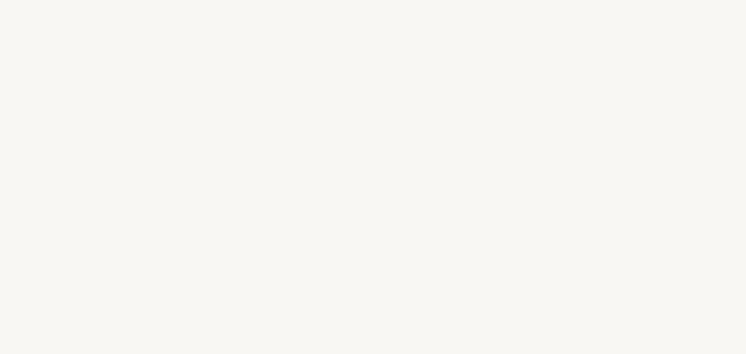
select select "FR"
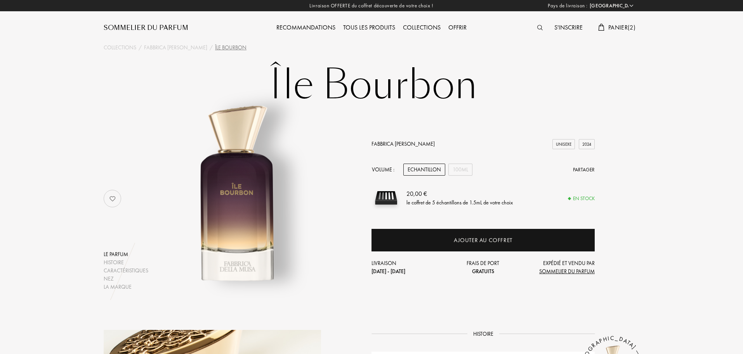
click at [428, 170] on div "Echantillon" at bounding box center [425, 170] width 42 height 12
click at [380, 27] on div "Tous les produits" at bounding box center [369, 28] width 60 height 10
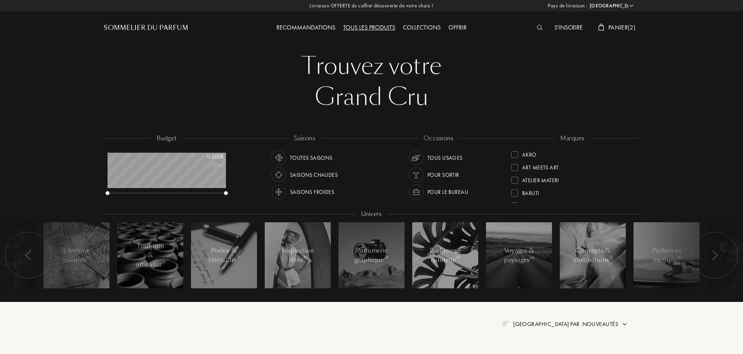
select select "FR"
click at [525, 167] on div "Art Meets Art" at bounding box center [540, 166] width 37 height 10
click at [551, 154] on div "Fabbrica [PERSON_NAME]" at bounding box center [555, 152] width 67 height 10
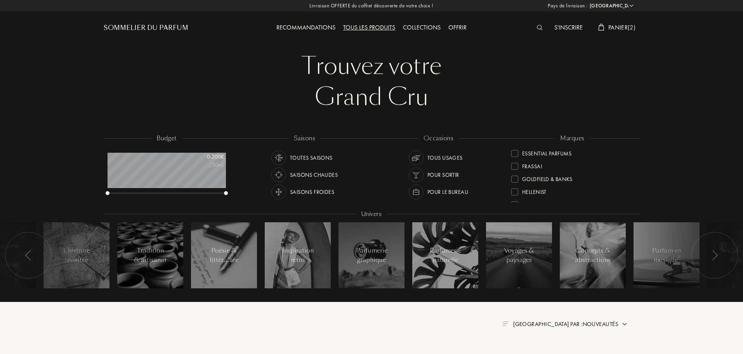
scroll to position [1, 0]
click at [625, 30] on span "Panier ( 2 )" at bounding box center [622, 27] width 27 height 8
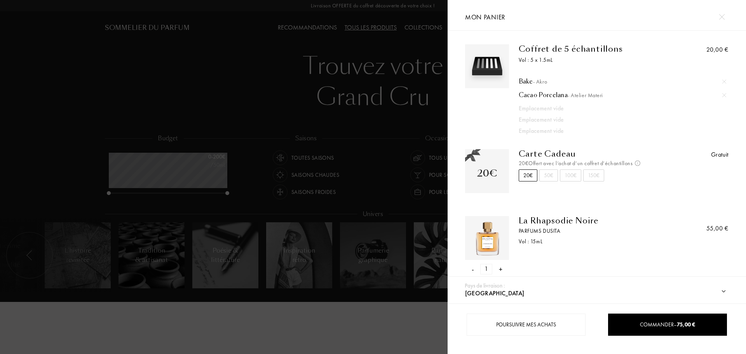
click at [472, 268] on div "-" at bounding box center [473, 269] width 2 height 10
click at [722, 81] on img at bounding box center [724, 82] width 4 height 4
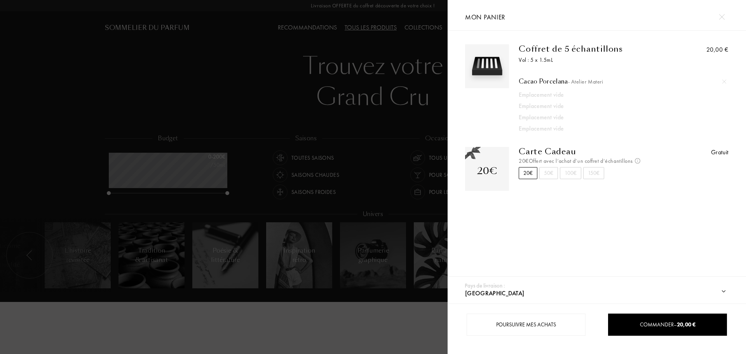
click at [722, 83] on img at bounding box center [724, 82] width 4 height 4
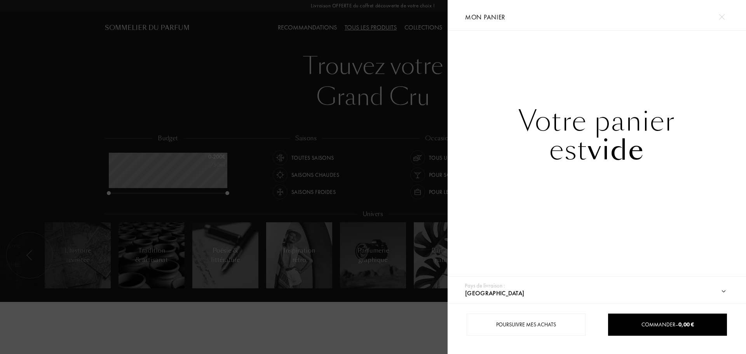
click at [721, 15] on img at bounding box center [722, 17] width 6 height 6
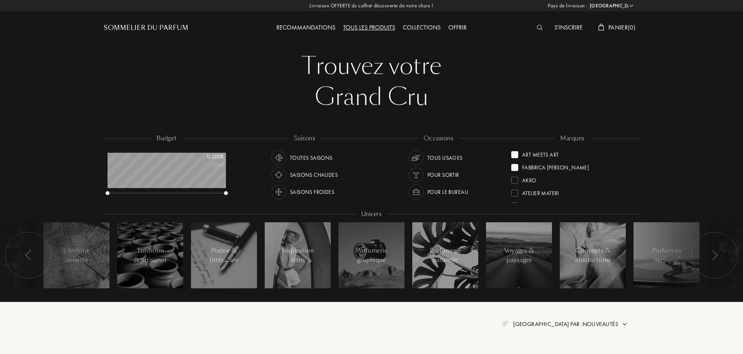
click at [512, 156] on div at bounding box center [515, 154] width 7 height 7
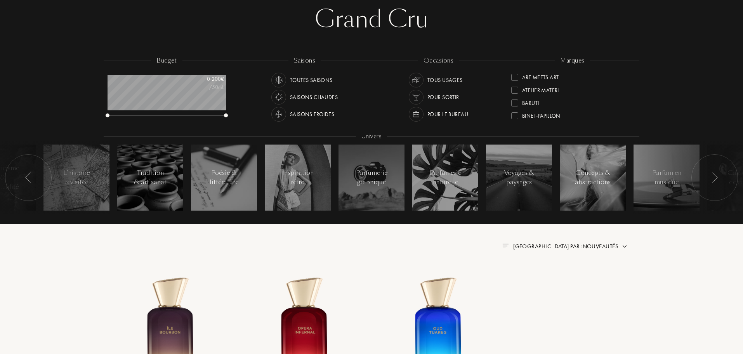
scroll to position [39, 0]
click at [519, 87] on div "Baruti" at bounding box center [526, 88] width 28 height 10
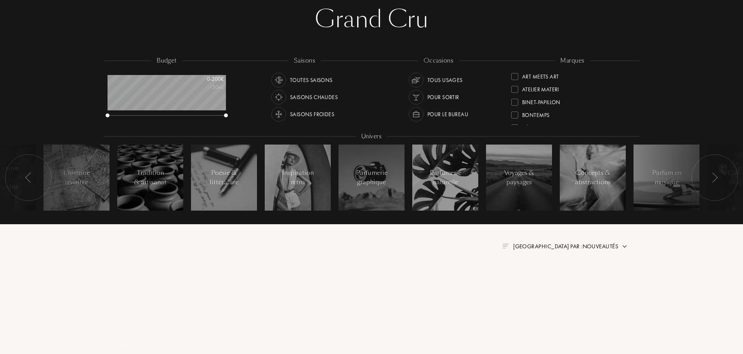
scroll to position [0, 0]
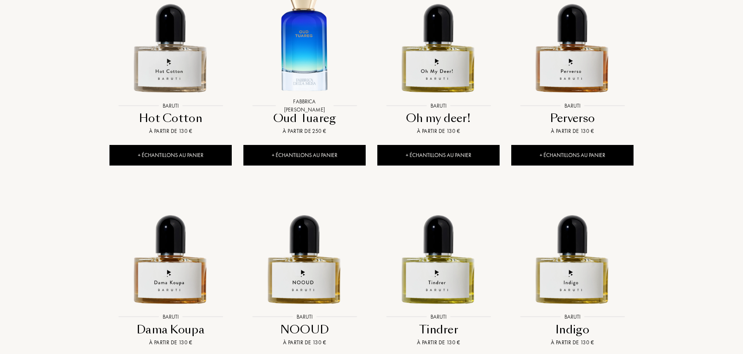
scroll to position [583, 0]
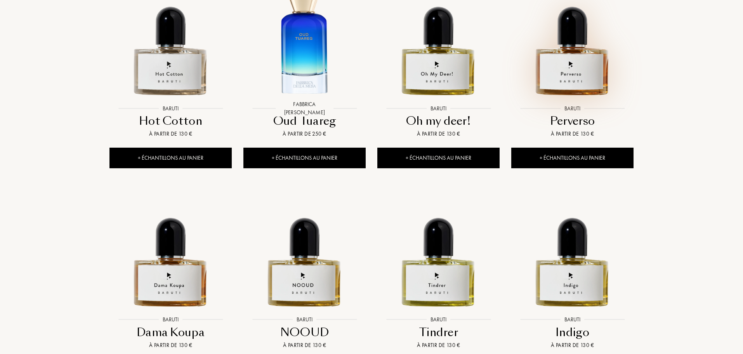
click at [566, 59] on img at bounding box center [572, 39] width 121 height 121
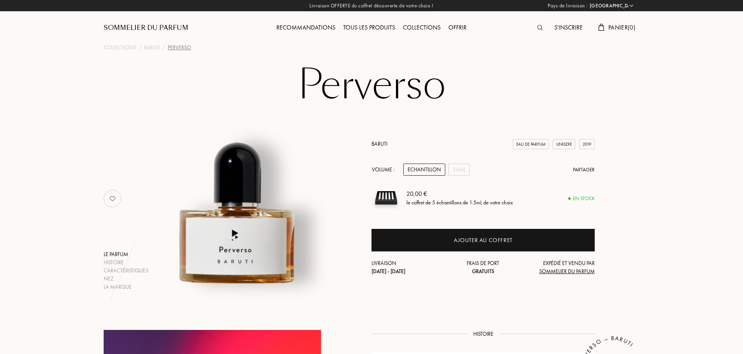
select select "FR"
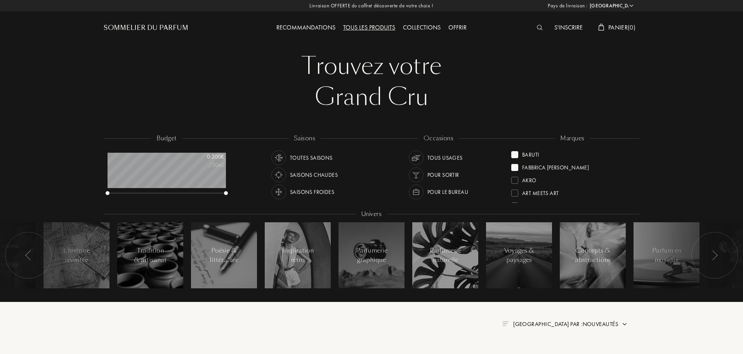
select select "FR"
click at [537, 179] on div "Binet-Papillon" at bounding box center [541, 178] width 38 height 10
click at [516, 158] on div at bounding box center [515, 154] width 7 height 7
click at [516, 169] on div at bounding box center [515, 167] width 7 height 7
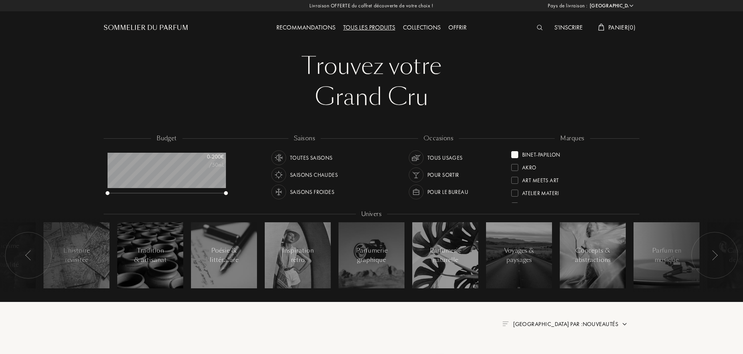
click at [515, 154] on div at bounding box center [515, 154] width 7 height 7
click at [528, 183] on div "Bontemps" at bounding box center [535, 178] width 27 height 10
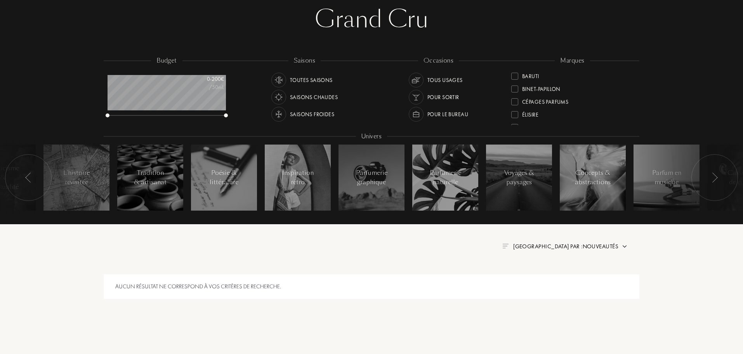
scroll to position [39, 0]
click at [546, 114] on div "Cépages Parfums" at bounding box center [545, 113] width 46 height 10
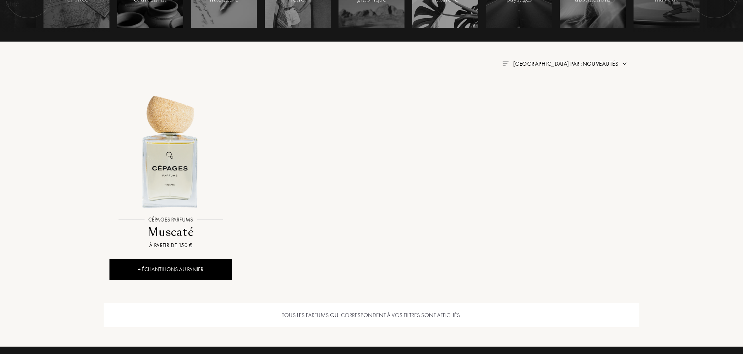
scroll to position [272, 0]
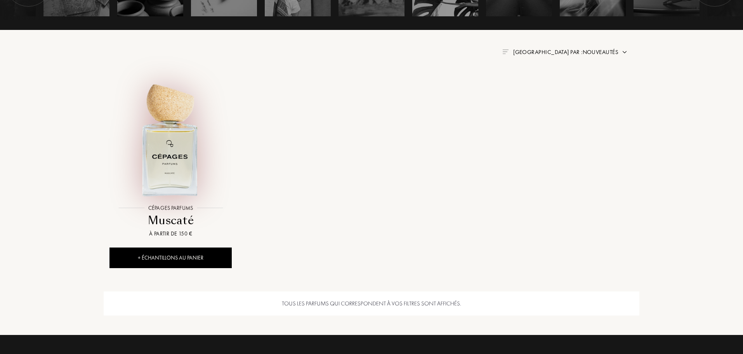
click at [171, 136] on img at bounding box center [170, 139] width 121 height 121
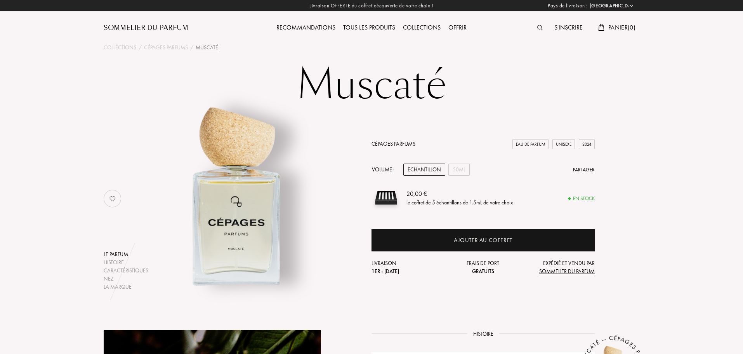
select select "FR"
click at [467, 167] on div "50mL" at bounding box center [459, 170] width 21 height 12
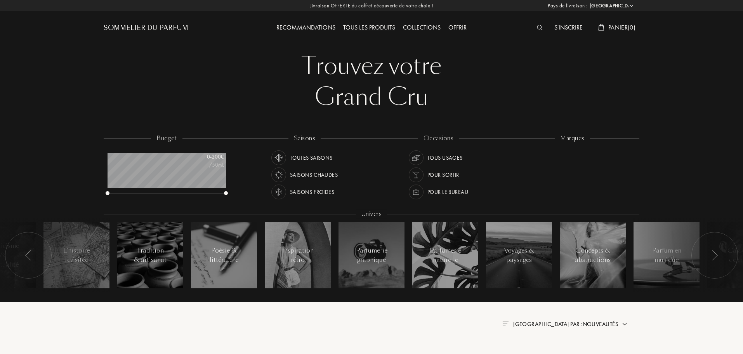
select select "FR"
click at [525, 166] on div "Frassai" at bounding box center [532, 165] width 20 height 10
click at [513, 154] on div at bounding box center [515, 154] width 7 height 7
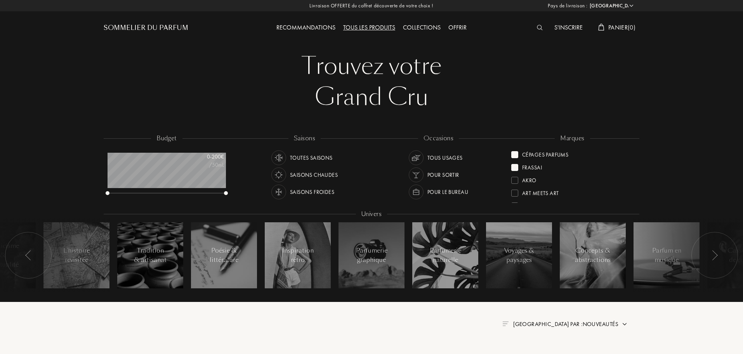
click at [517, 153] on div at bounding box center [515, 154] width 7 height 7
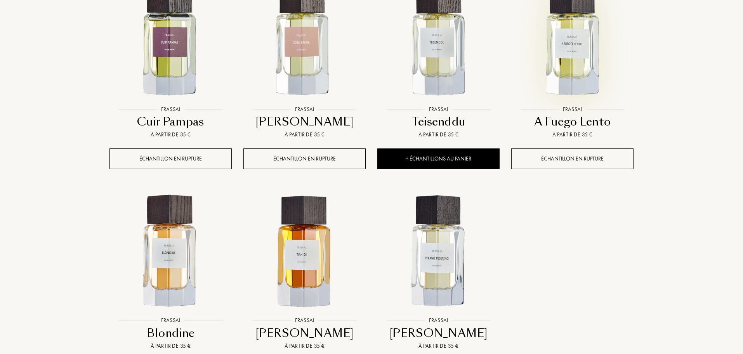
scroll to position [699, 0]
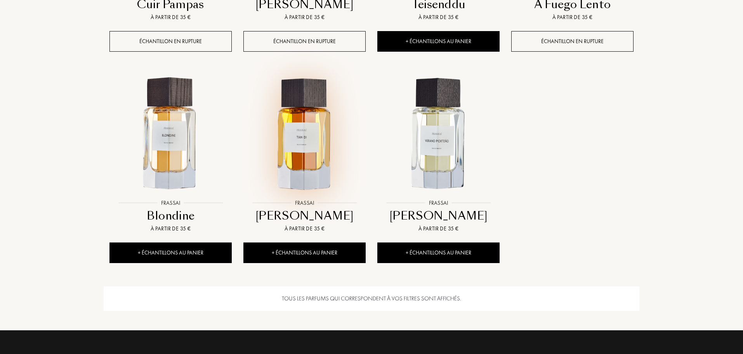
click at [299, 142] on img at bounding box center [304, 134] width 121 height 121
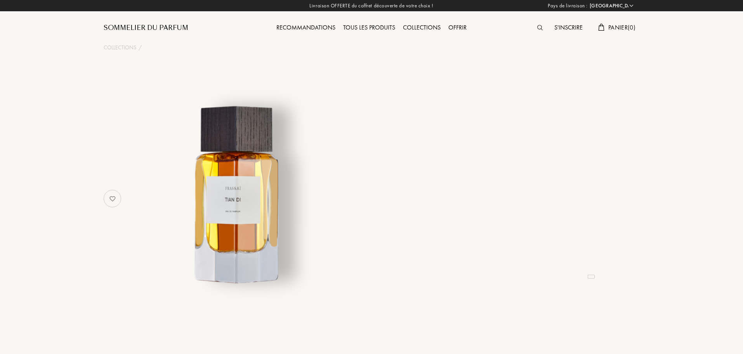
select select "FR"
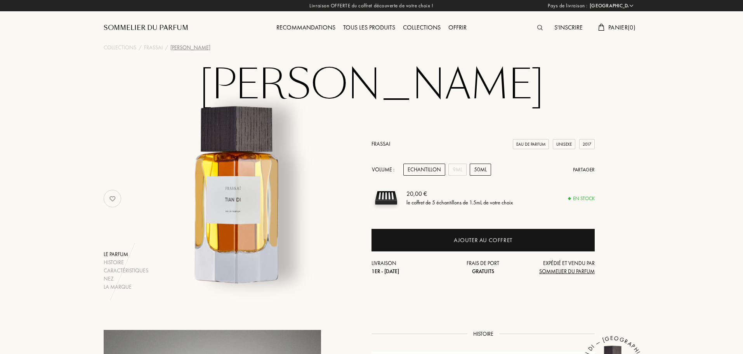
click at [479, 169] on div "50mL" at bounding box center [480, 170] width 21 height 12
click at [430, 165] on div "Echantillon" at bounding box center [425, 170] width 42 height 12
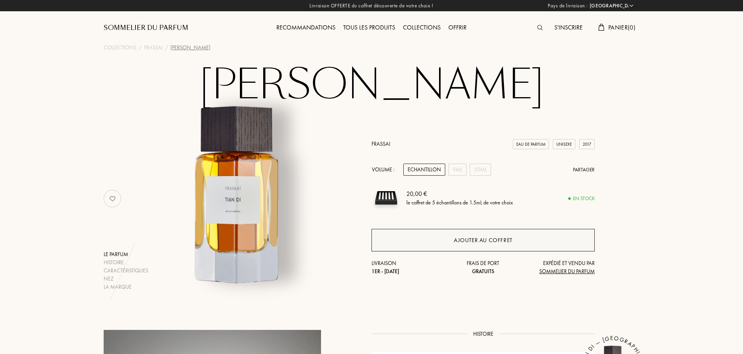
click at [481, 245] on div "Ajouter au coffret" at bounding box center [483, 240] width 223 height 23
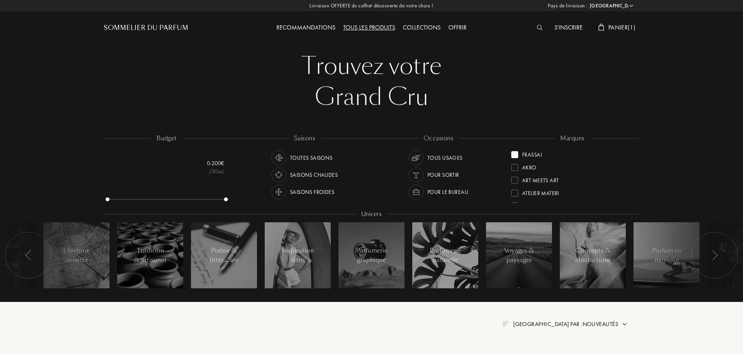
select select "FR"
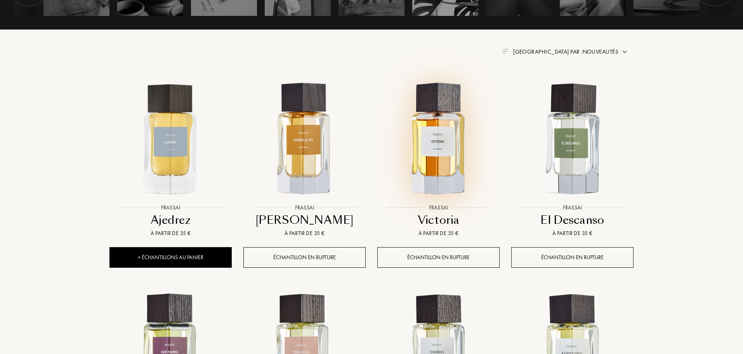
scroll to position [91, 0]
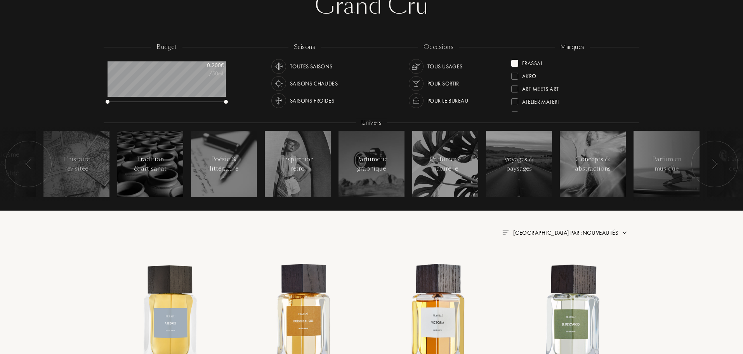
click at [516, 63] on div at bounding box center [515, 63] width 7 height 7
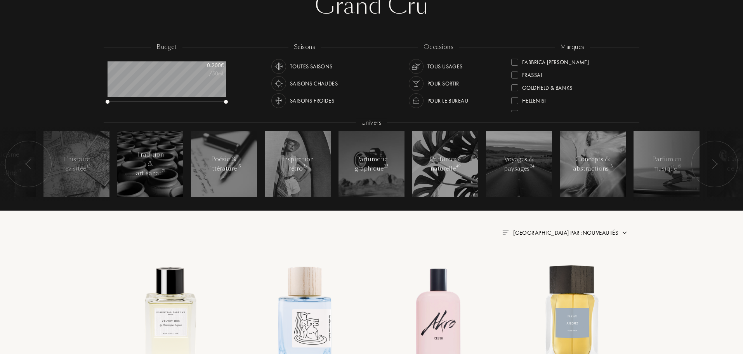
scroll to position [155, 0]
click at [537, 85] on div "[PERSON_NAME]" at bounding box center [543, 86] width 42 height 10
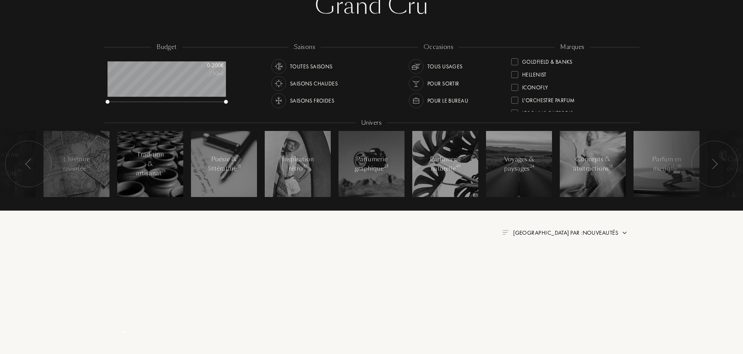
scroll to position [0, 0]
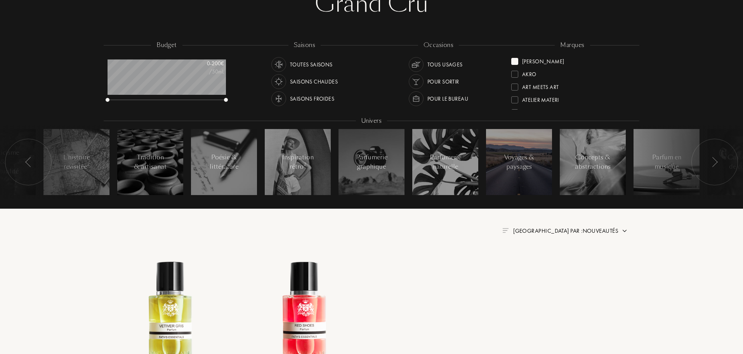
scroll to position [91, 0]
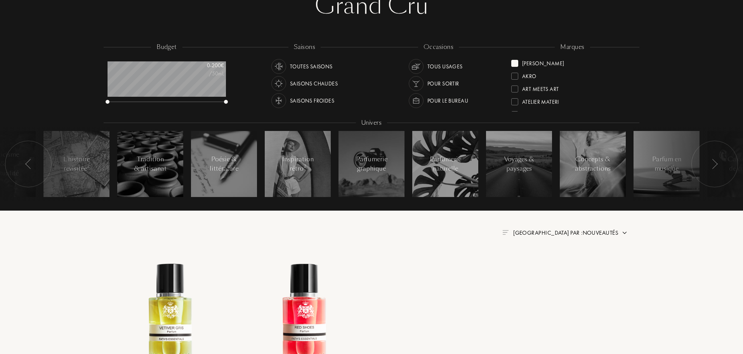
click at [525, 63] on div "[PERSON_NAME]" at bounding box center [543, 62] width 42 height 10
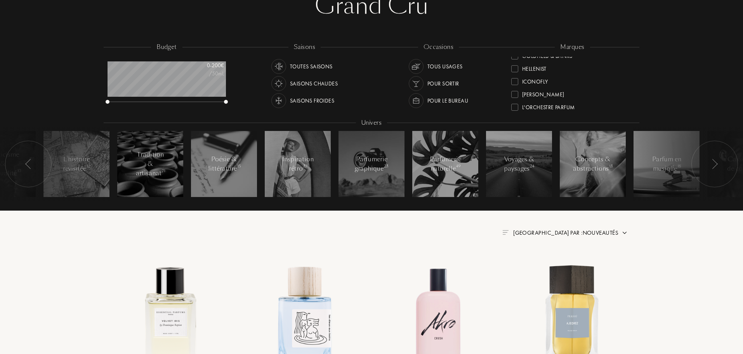
scroll to position [155, 0]
click at [523, 75] on div "ICONOFLY" at bounding box center [535, 73] width 26 height 10
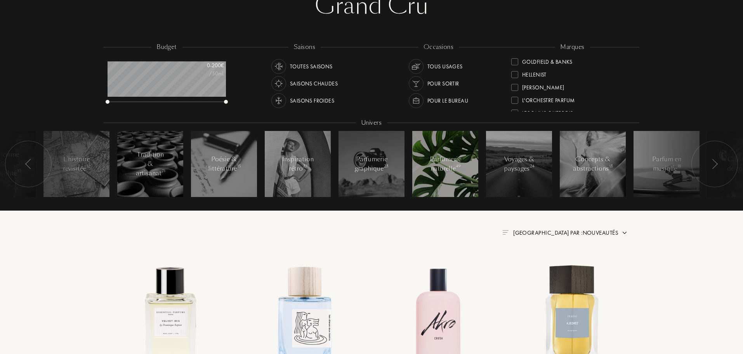
scroll to position [0, 0]
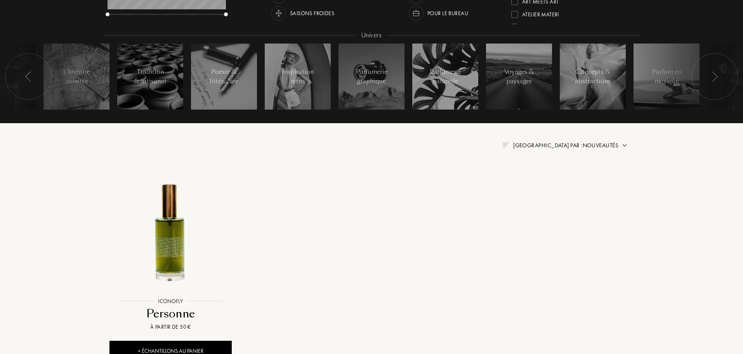
scroll to position [52, 0]
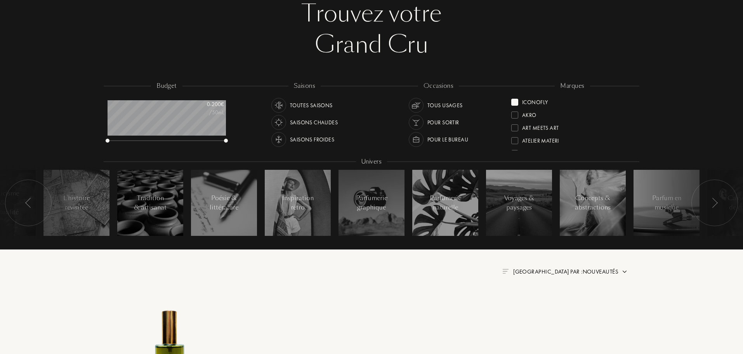
click at [541, 100] on div "ICONOFLY" at bounding box center [535, 101] width 26 height 10
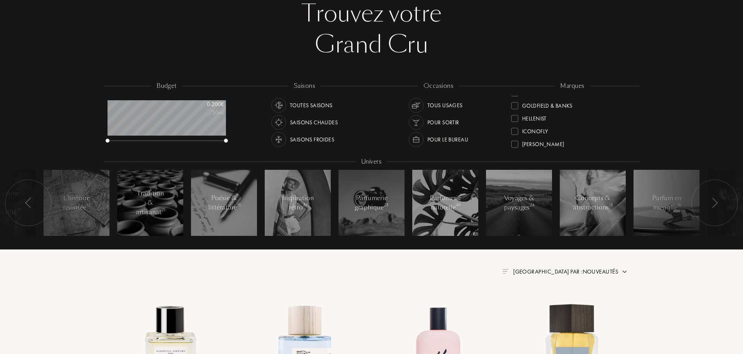
scroll to position [155, 0]
click at [546, 103] on div "Hellenist" at bounding box center [534, 99] width 24 height 10
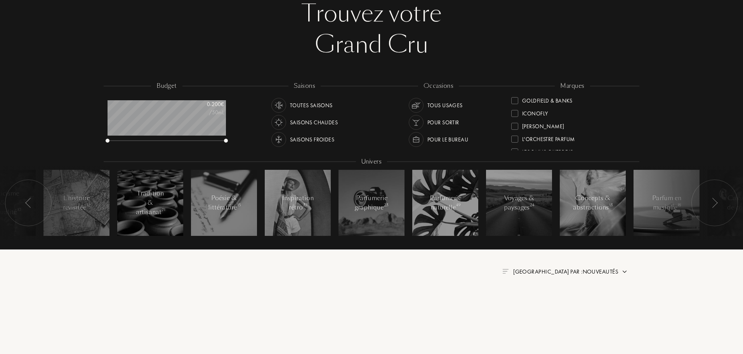
scroll to position [0, 0]
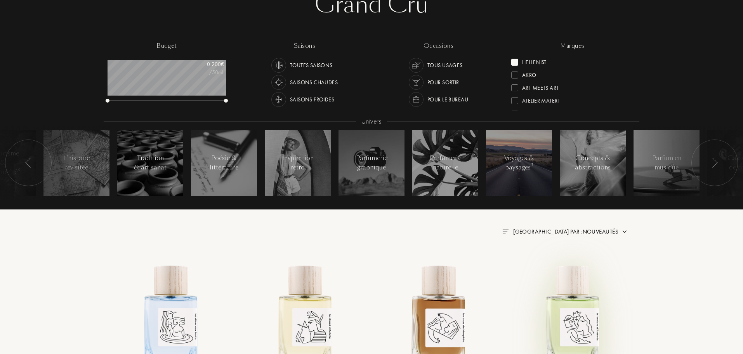
scroll to position [91, 0]
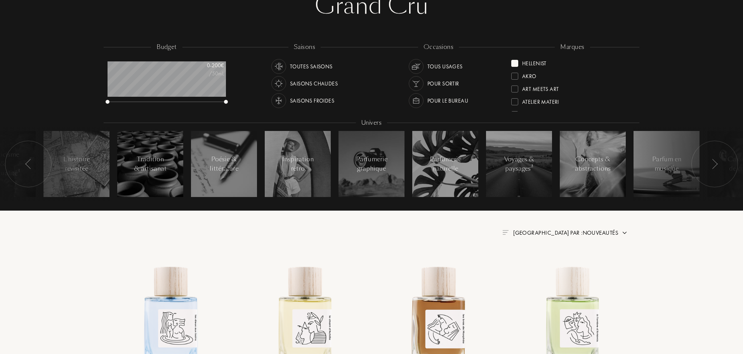
click at [524, 58] on div "Hellenist" at bounding box center [534, 62] width 24 height 10
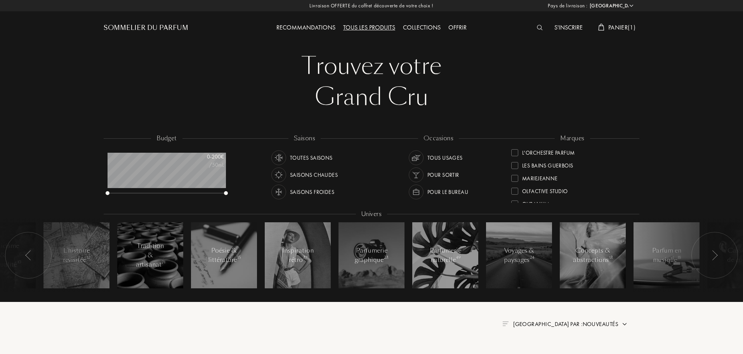
scroll to position [233, 0]
click at [534, 165] on div "Olibanum" at bounding box center [535, 163] width 27 height 10
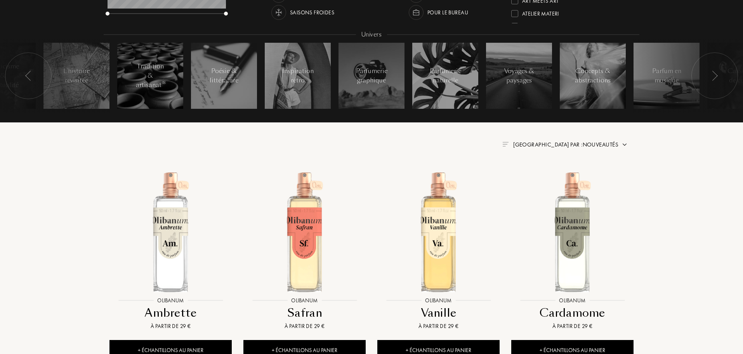
scroll to position [272, 0]
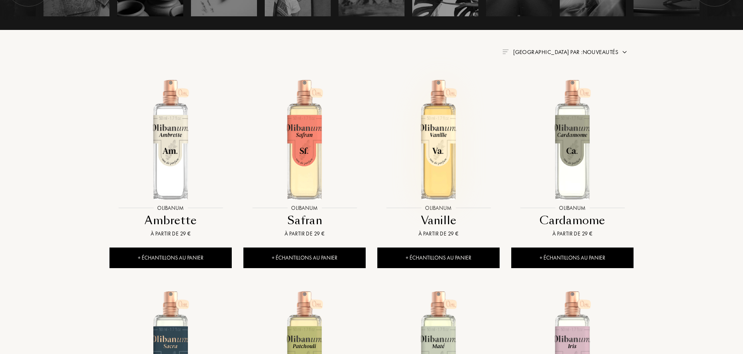
click at [435, 127] on img at bounding box center [438, 139] width 121 height 121
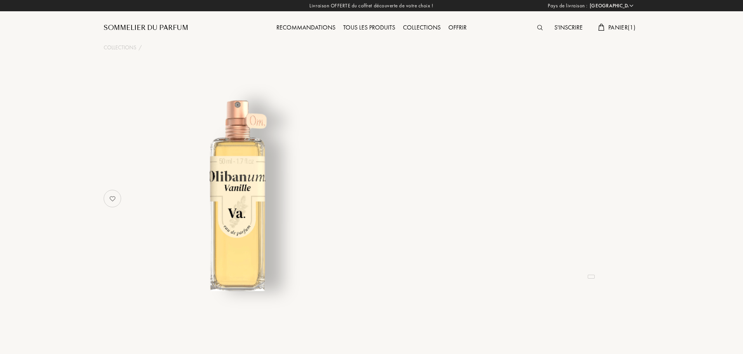
select select "FR"
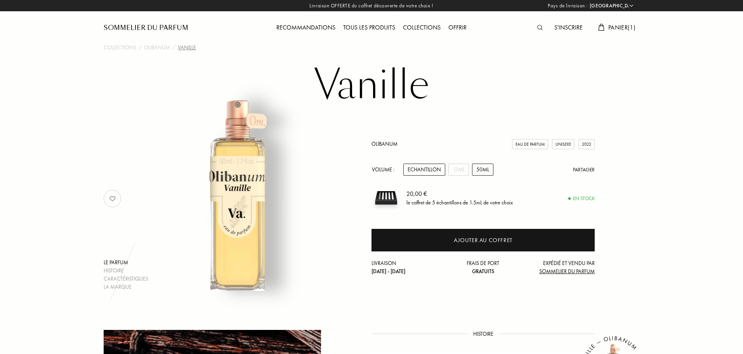
click at [481, 169] on div "50mL" at bounding box center [482, 170] width 21 height 12
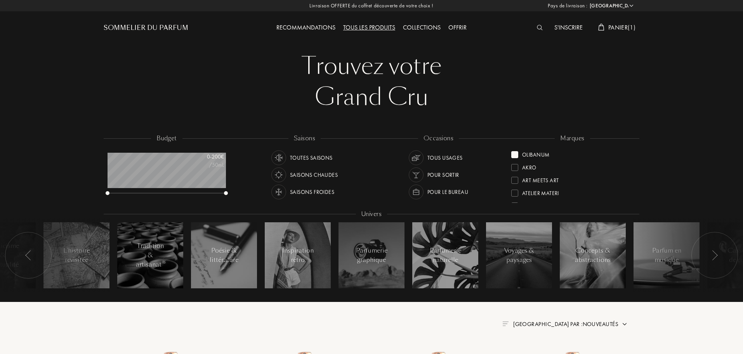
select select "FR"
click at [517, 151] on div "Olibanum" at bounding box center [531, 153] width 38 height 10
click at [551, 153] on div "Olfactive Studio" at bounding box center [545, 151] width 46 height 10
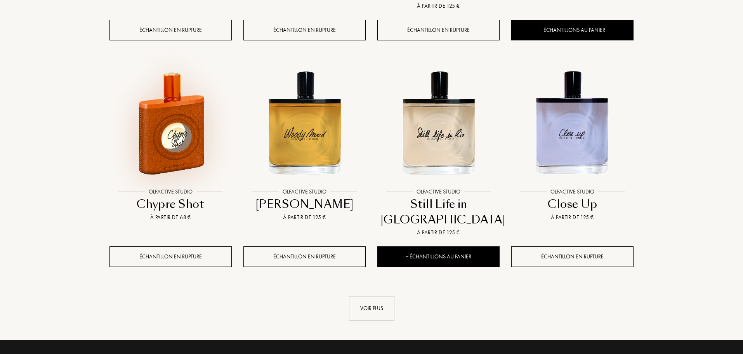
scroll to position [777, 0]
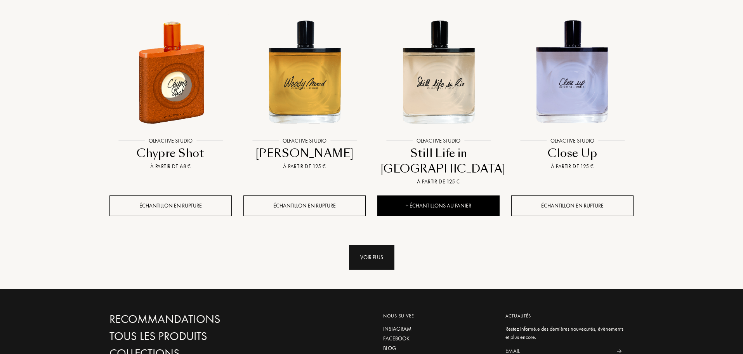
click at [356, 245] on div "Voir plus" at bounding box center [371, 257] width 45 height 24
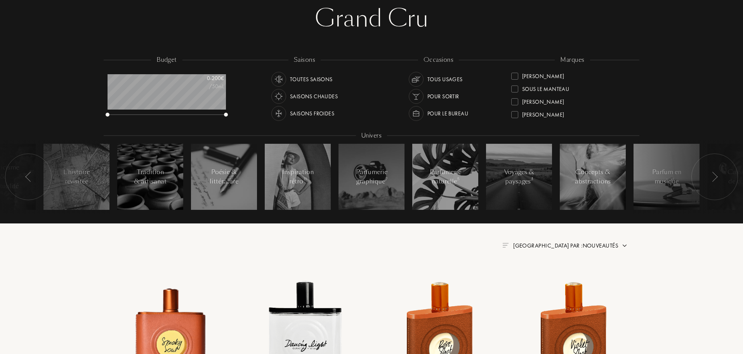
scroll to position [78, 0]
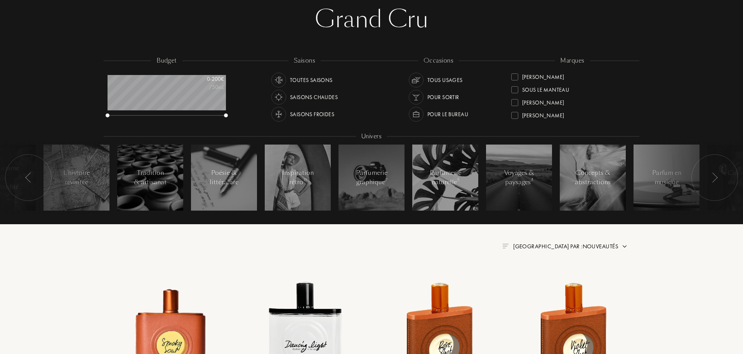
drag, startPoint x: 634, startPoint y: 117, endPoint x: 633, endPoint y: 110, distance: 7.4
click at [634, 111] on div "marques Olfactive Studio Akro Art Meets Art Atelier Materi [PERSON_NAME]-Papill…" at bounding box center [573, 91] width 134 height 70
click at [546, 89] on div "MarieJeanne" at bounding box center [540, 89] width 36 height 10
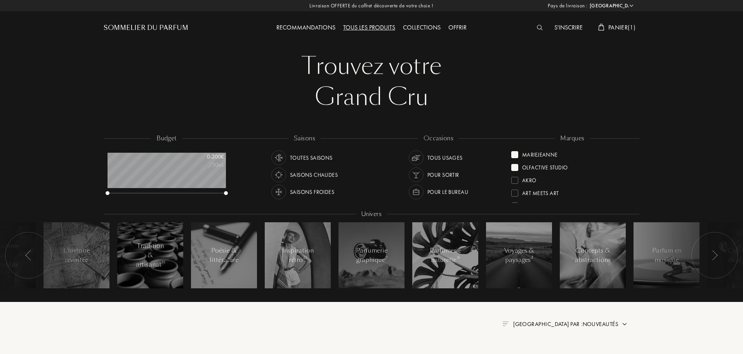
click at [518, 152] on div "MarieJeanne" at bounding box center [535, 153] width 47 height 10
click at [513, 157] on div at bounding box center [515, 154] width 7 height 7
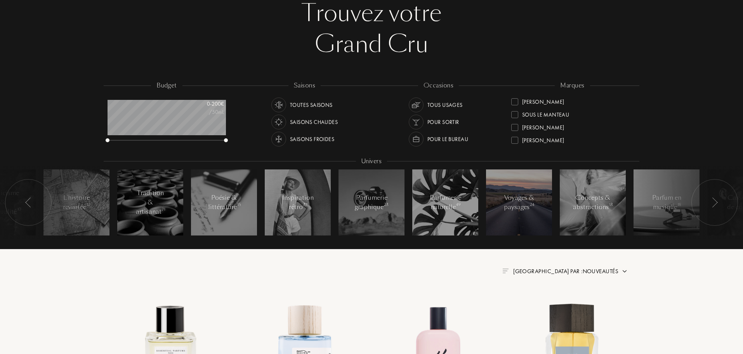
scroll to position [39, 0]
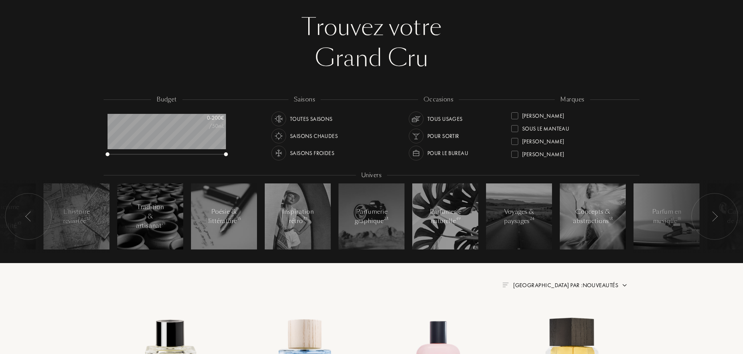
click at [532, 111] on div "[PERSON_NAME]" at bounding box center [543, 114] width 42 height 10
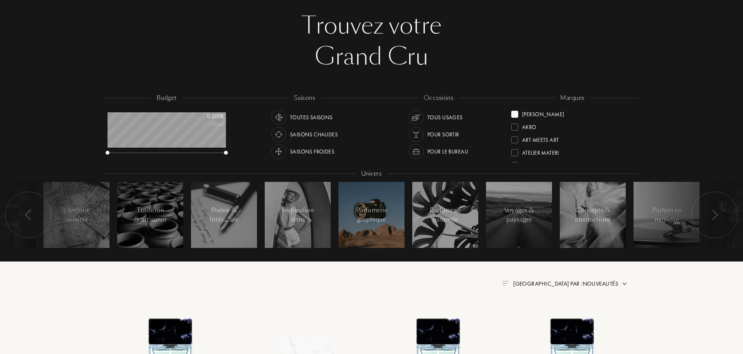
scroll to position [39, 0]
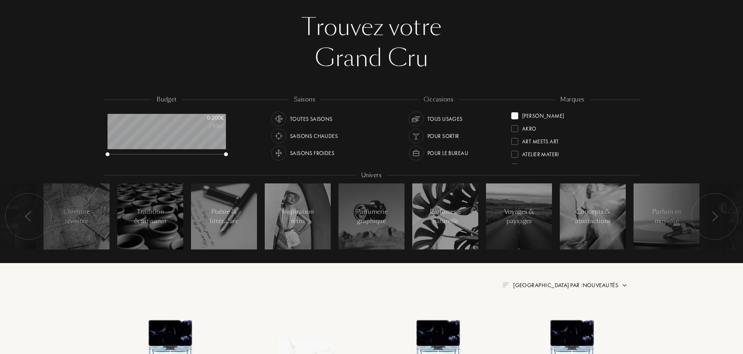
click at [516, 116] on div at bounding box center [515, 115] width 7 height 7
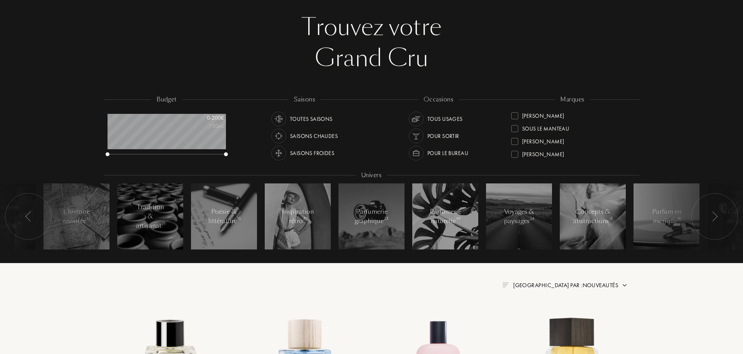
scroll to position [256, 0]
click at [552, 144] on div "Parfums Dusita" at bounding box center [542, 140] width 41 height 10
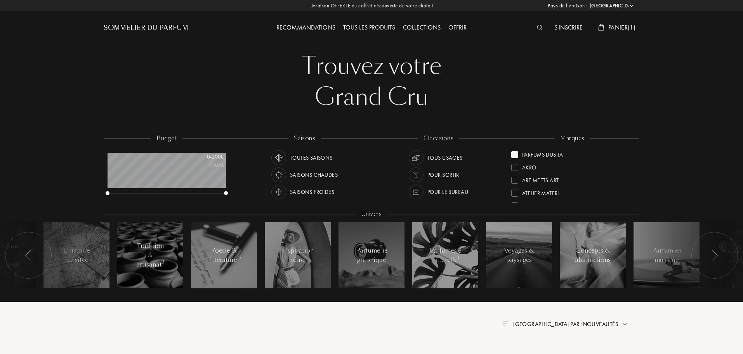
click at [520, 153] on div "Parfums Dusita" at bounding box center [538, 153] width 52 height 10
click at [544, 166] on div "Parfums de [PERSON_NAME]" at bounding box center [559, 166] width 74 height 10
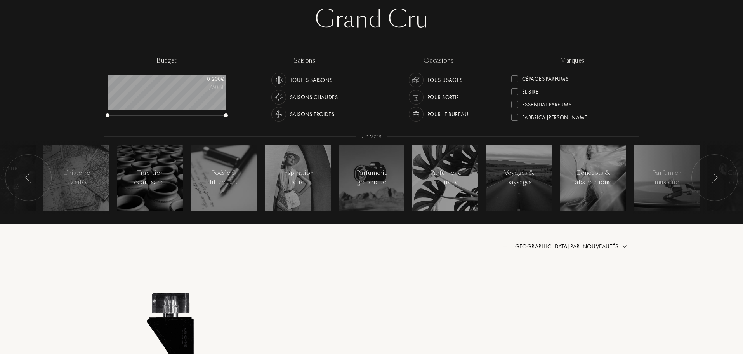
scroll to position [155, 0]
drag, startPoint x: 634, startPoint y: 96, endPoint x: 635, endPoint y: 102, distance: 5.9
click at [635, 102] on div "marques Parfums de [PERSON_NAME] Akro Art Meets Art Atelier Materi [PERSON_NAME…" at bounding box center [573, 91] width 134 height 70
click at [549, 86] on div "Sous le Manteau" at bounding box center [545, 88] width 47 height 10
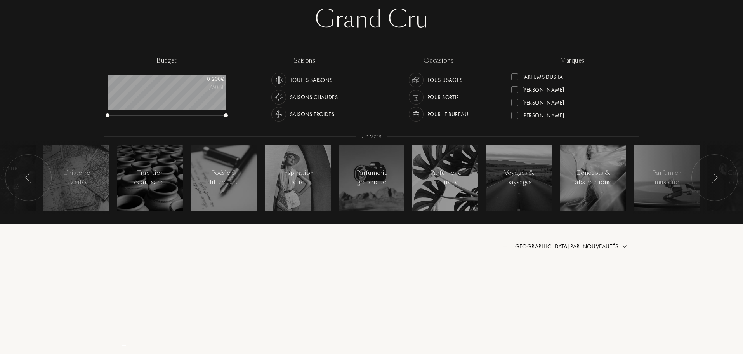
scroll to position [68, 0]
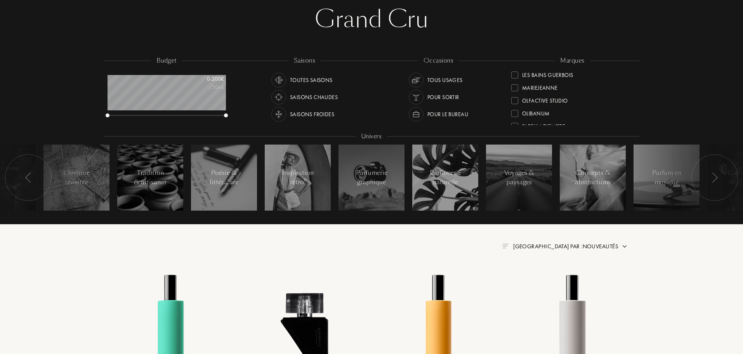
scroll to position [233, 0]
